Goal: Information Seeking & Learning: Check status

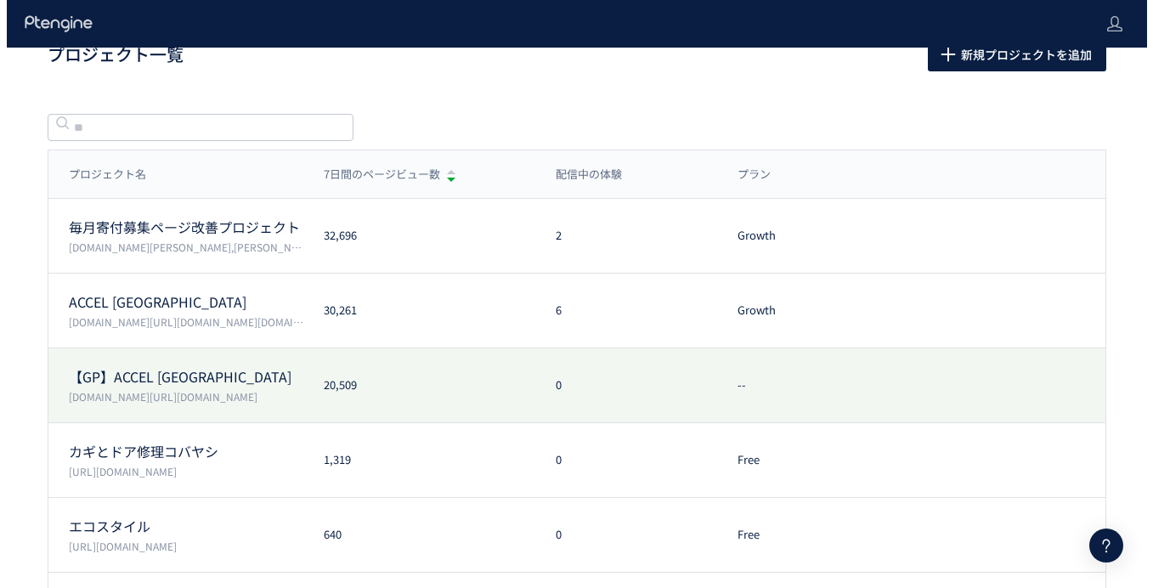
scroll to position [52, 0]
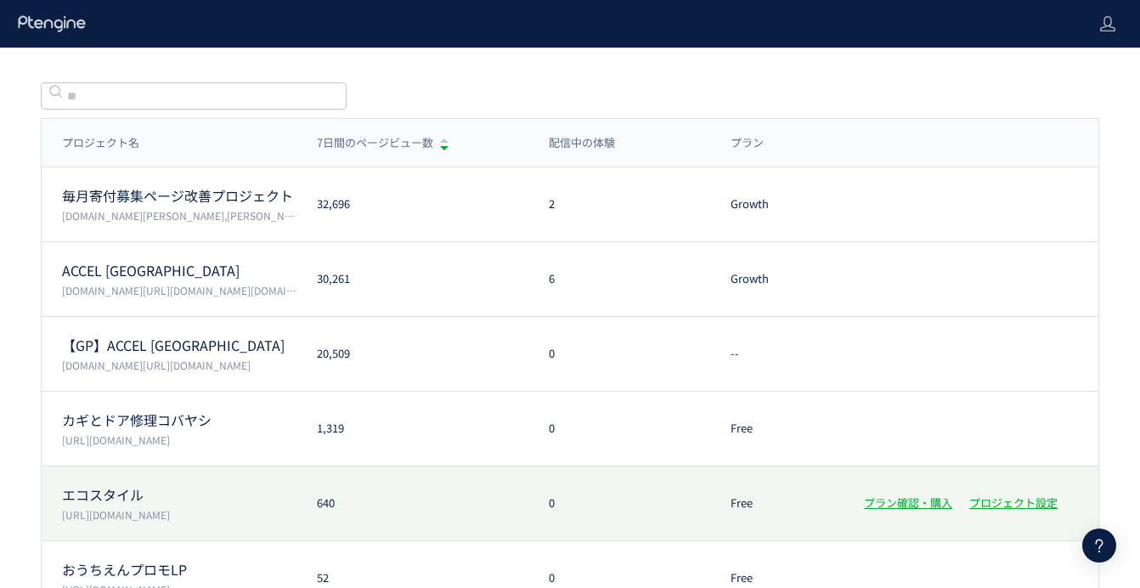
click at [212, 505] on div "エコスタイル [URL][DOMAIN_NAME]" at bounding box center [169, 503] width 255 height 37
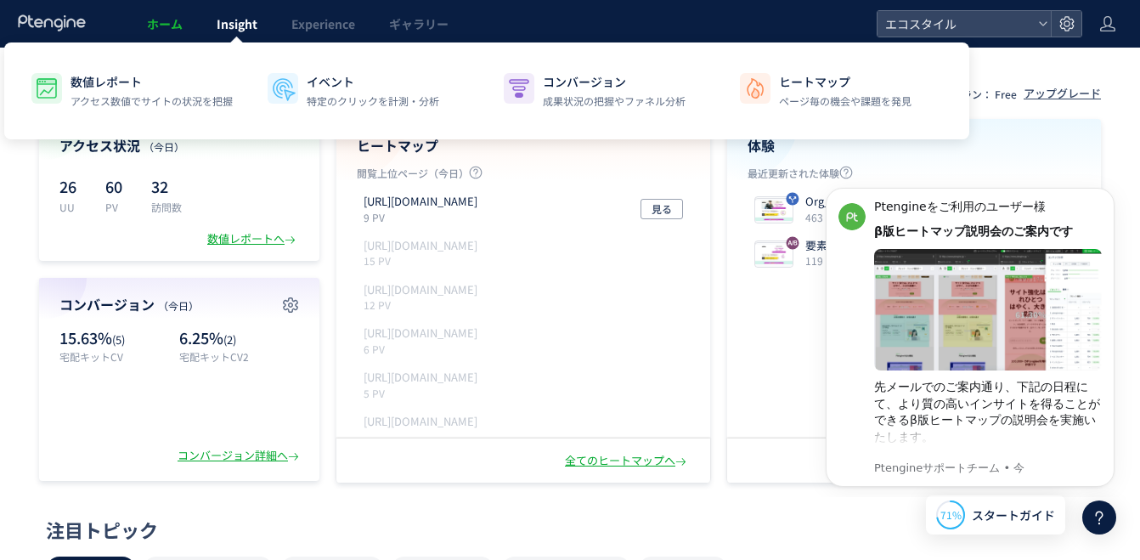
click at [217, 25] on span "Insight" at bounding box center [237, 23] width 41 height 17
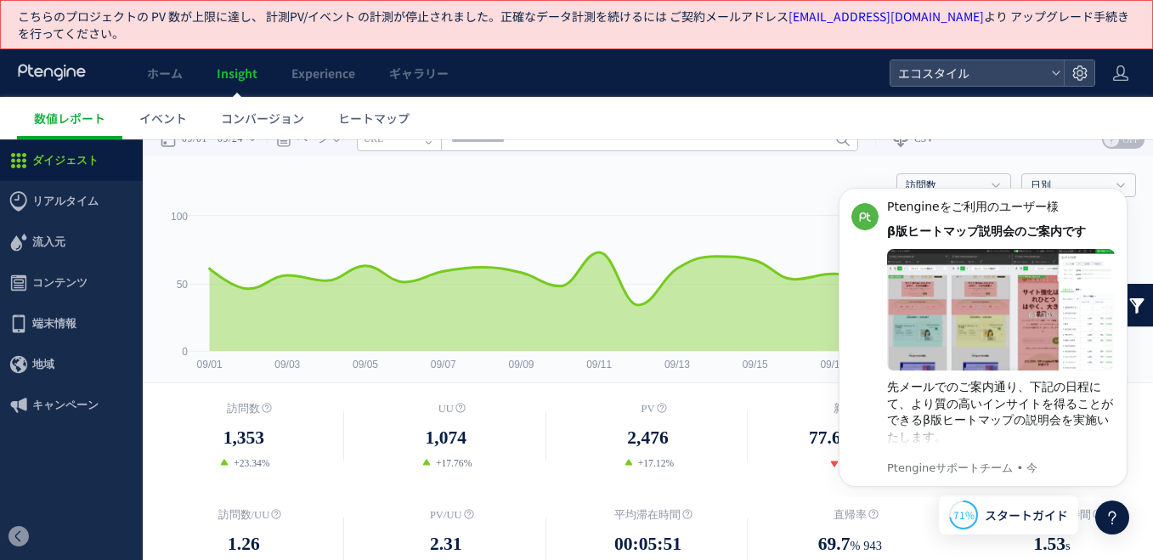
scroll to position [18, 0]
click at [54, 289] on span "コンテンツ" at bounding box center [59, 282] width 55 height 41
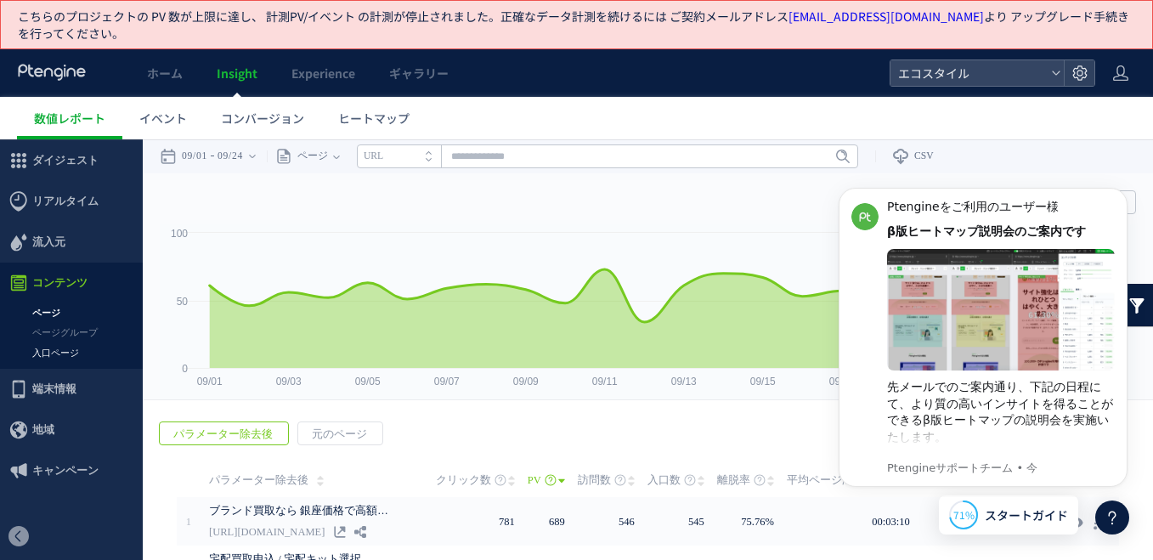
click at [53, 351] on link "入口ページ" at bounding box center [71, 353] width 143 height 20
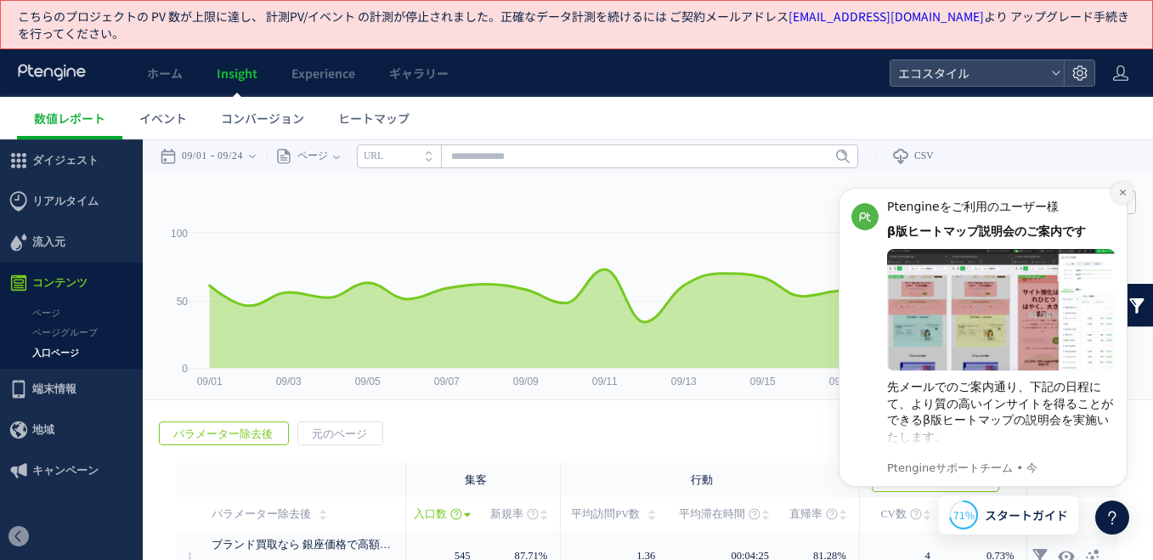
click at [1123, 195] on icon "Dismiss notification" at bounding box center [1122, 192] width 9 height 9
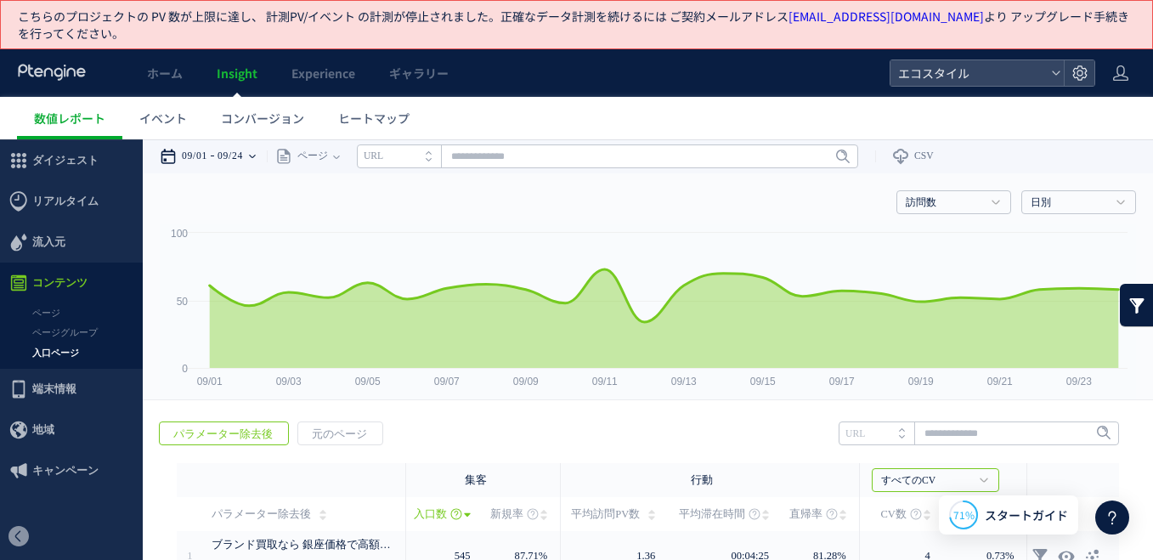
click at [241, 151] on time "09/24" at bounding box center [229, 156] width 25 height 34
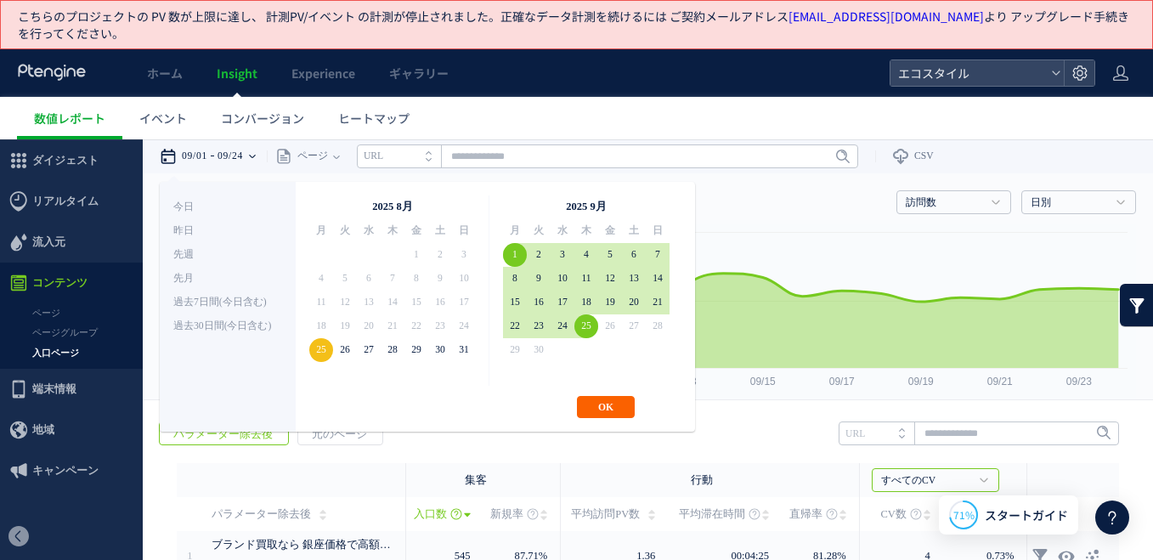
click at [604, 403] on button "OK" at bounding box center [606, 407] width 58 height 22
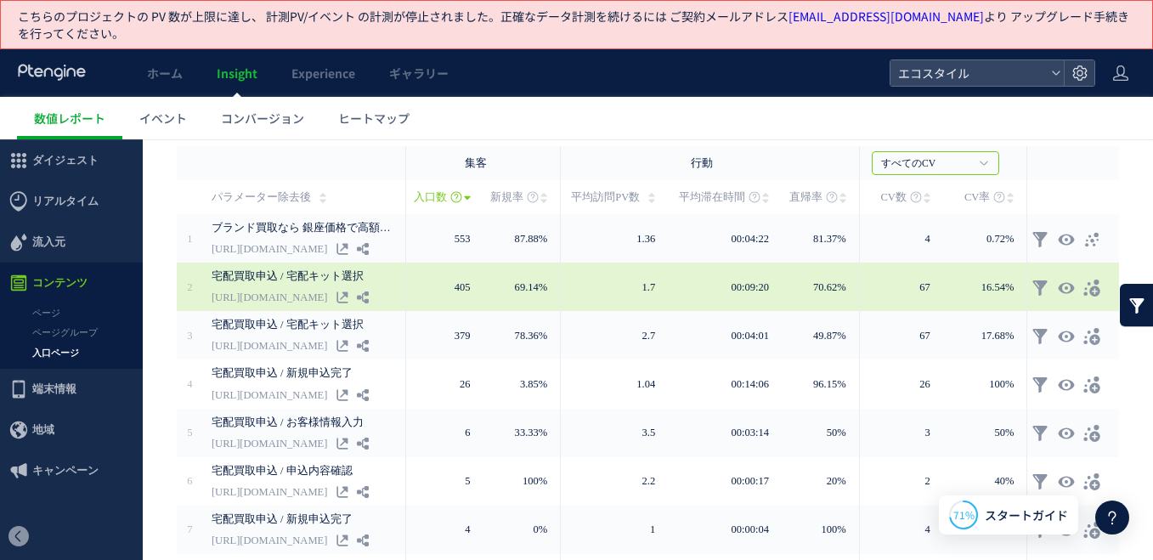
scroll to position [299, 0]
